Goal: Information Seeking & Learning: Learn about a topic

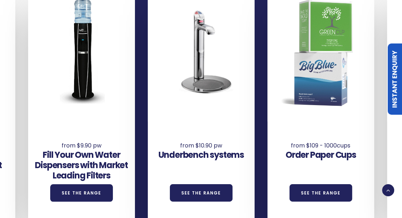
scroll to position [501, 0]
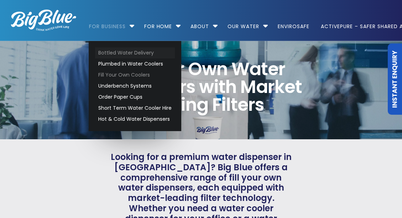
click at [125, 52] on link "Bottled Water Delivery" at bounding box center [135, 52] width 80 height 11
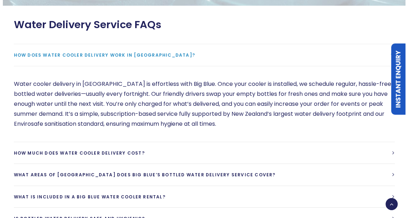
scroll to position [2026, 0]
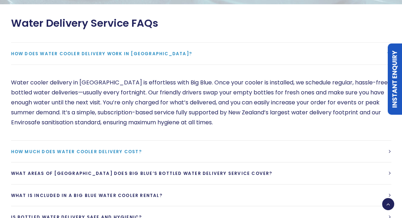
click at [120, 149] on span "How much does water cooler delivery cost?" at bounding box center [76, 152] width 131 height 6
